Goal: Find specific page/section: Find specific page/section

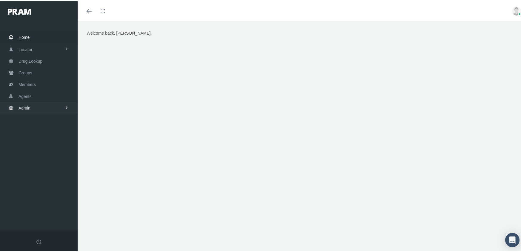
click at [23, 105] on span "Admin" at bounding box center [25, 106] width 12 height 11
click at [34, 182] on span "Companies" at bounding box center [35, 186] width 21 height 10
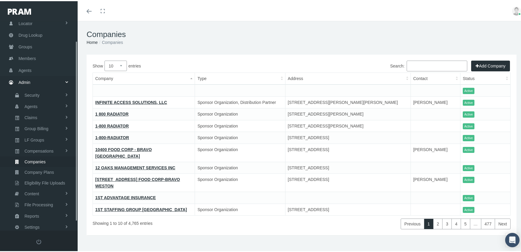
scroll to position [33, 0]
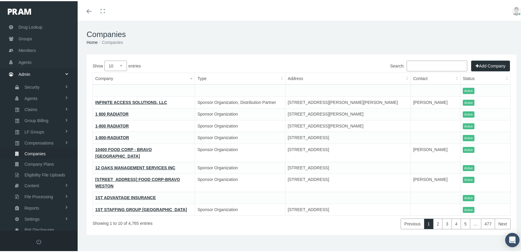
click at [414, 65] on input "Search:" at bounding box center [437, 64] width 61 height 11
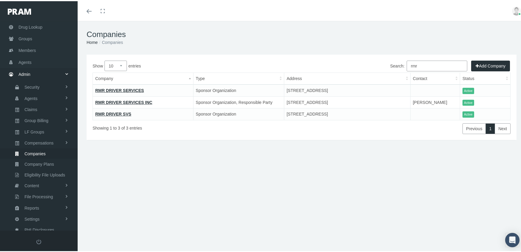
type input "rmr"
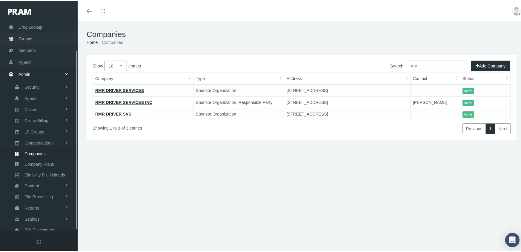
click at [23, 33] on span "Groups" at bounding box center [26, 37] width 14 height 11
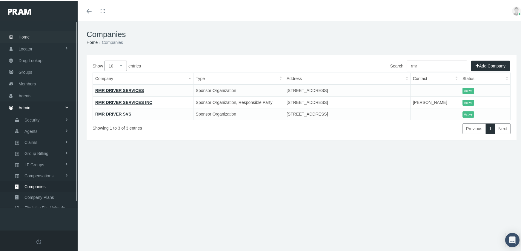
scroll to position [0, 0]
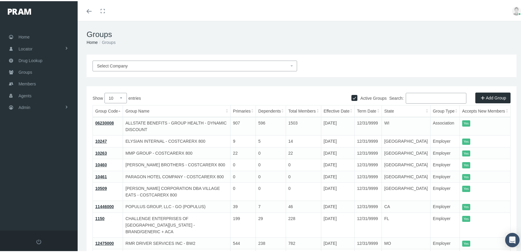
click at [411, 95] on input "Search:" at bounding box center [436, 97] width 61 height 11
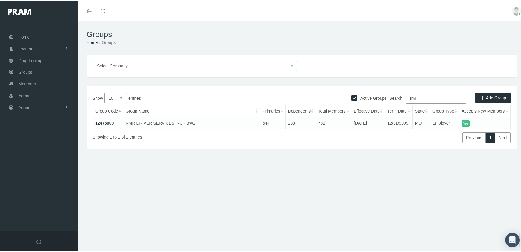
type input "rmr"
click at [103, 120] on link "12475000" at bounding box center [104, 122] width 19 height 5
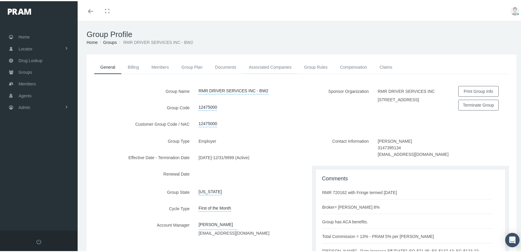
click at [268, 65] on link "Associated Companies" at bounding box center [270, 65] width 55 height 13
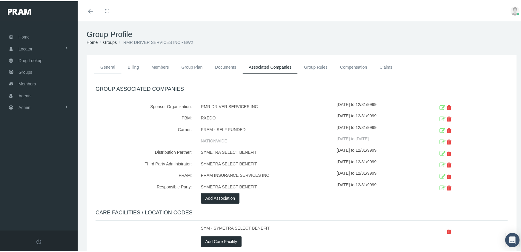
click at [104, 67] on link "General" at bounding box center [107, 65] width 27 height 13
